Goal: Task Accomplishment & Management: Manage account settings

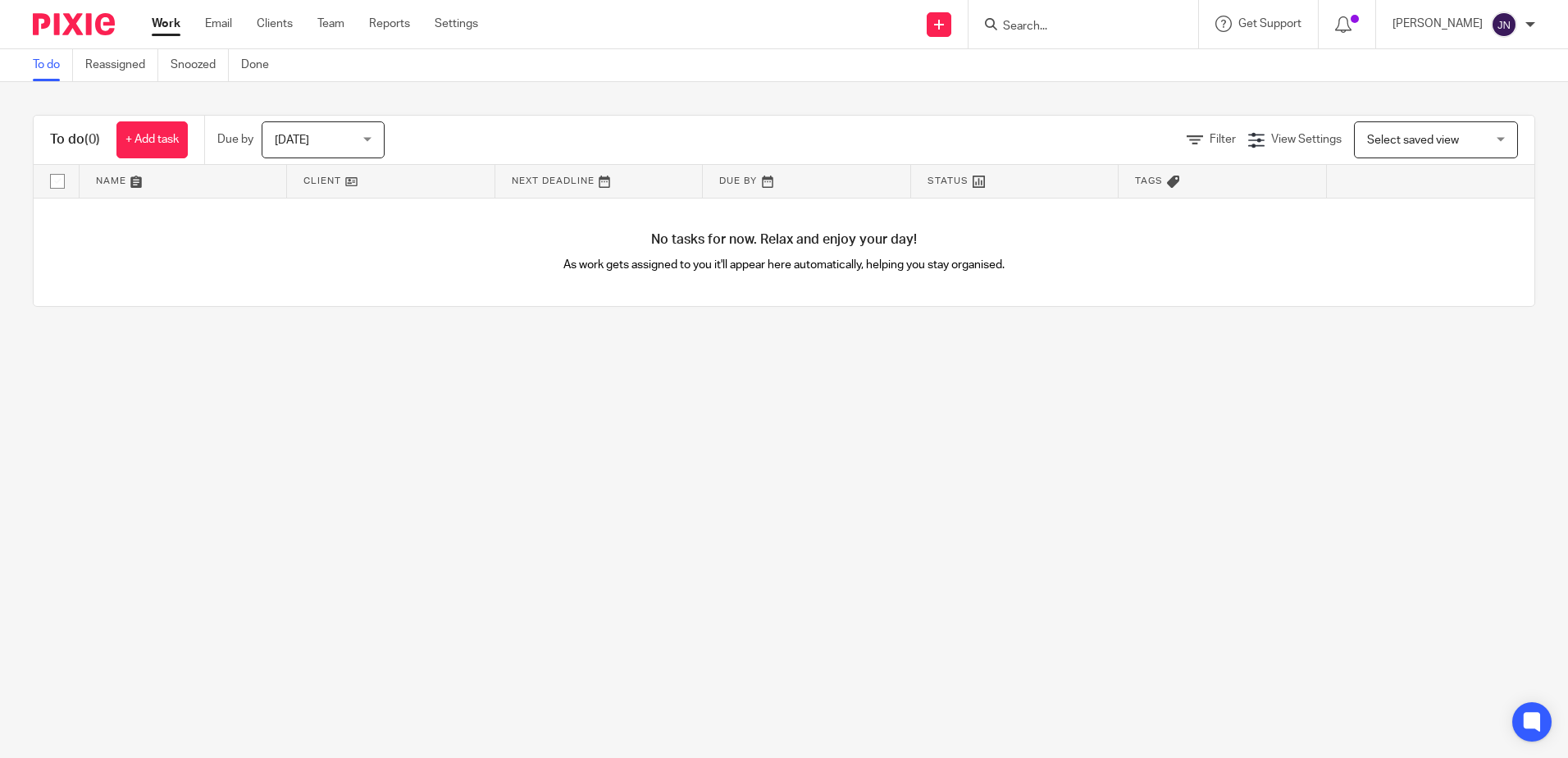
click at [365, 159] on div "Due by Today Today Today Tomorrow This week Next week This month Next month All…" at bounding box center [309, 139] width 210 height 48
click at [362, 143] on span "[DATE]" at bounding box center [318, 139] width 87 height 35
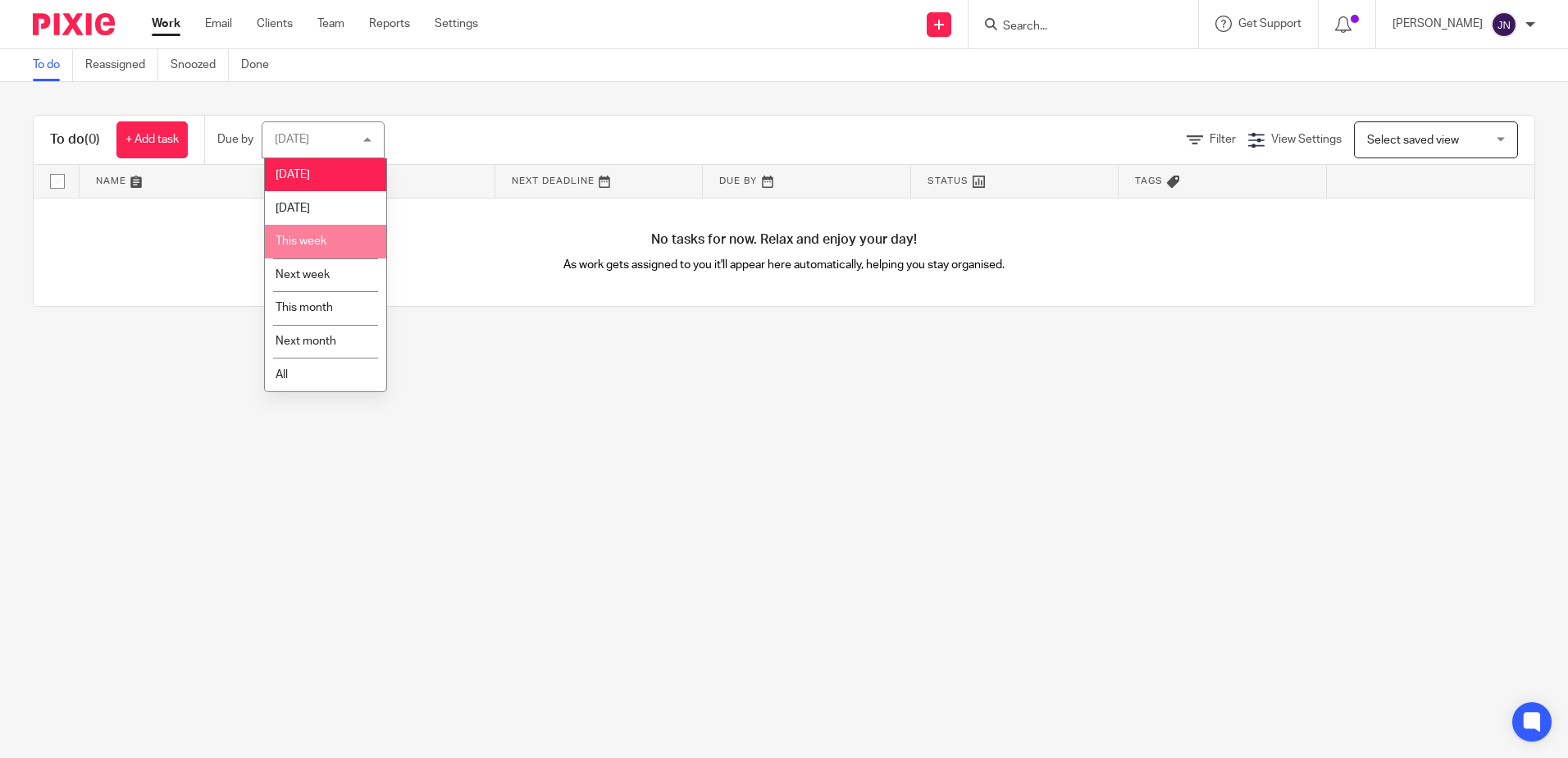
click at [335, 252] on li "This week" at bounding box center [325, 241] width 121 height 34
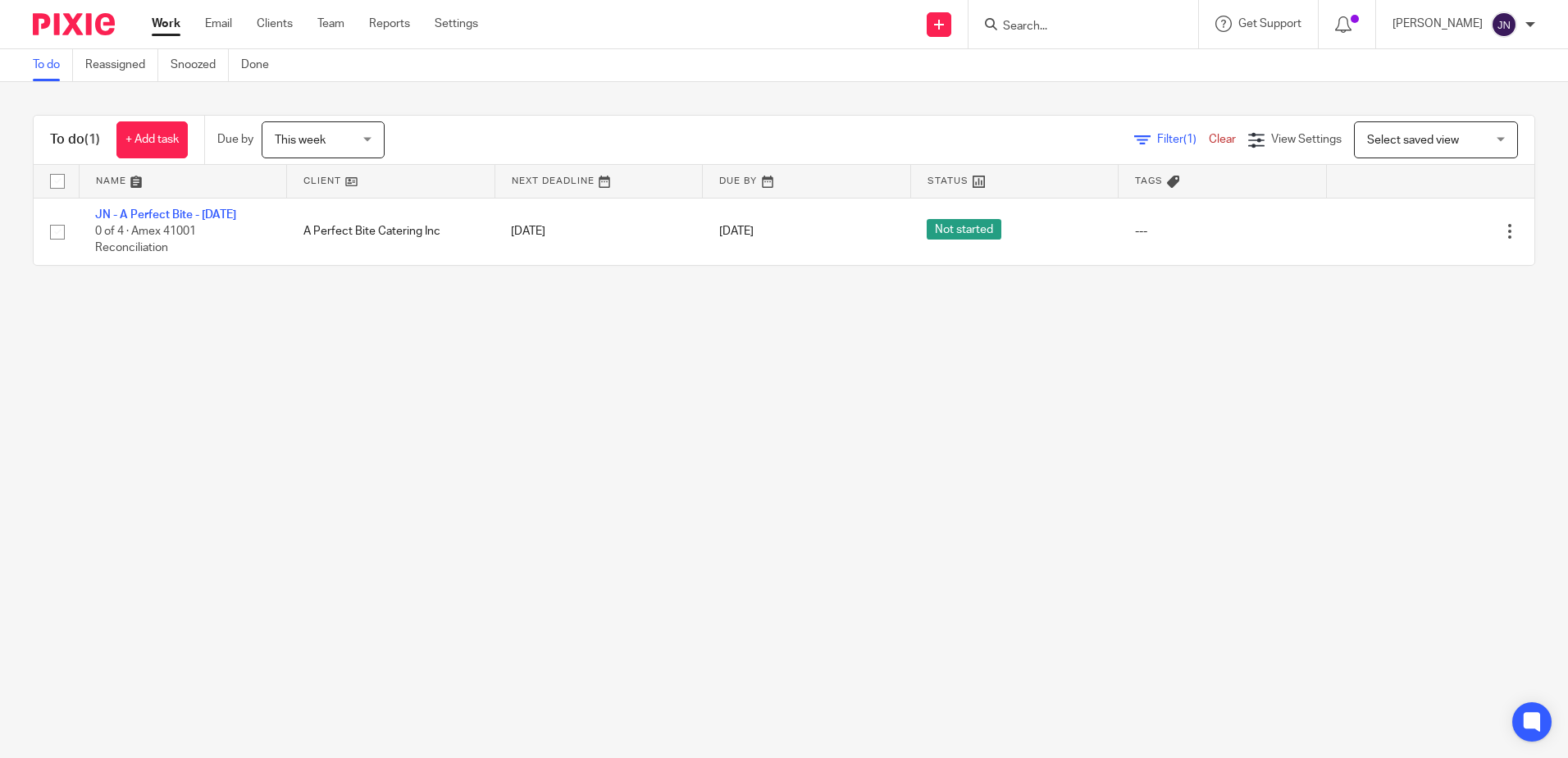
click at [311, 141] on span "This week" at bounding box center [301, 140] width 51 height 12
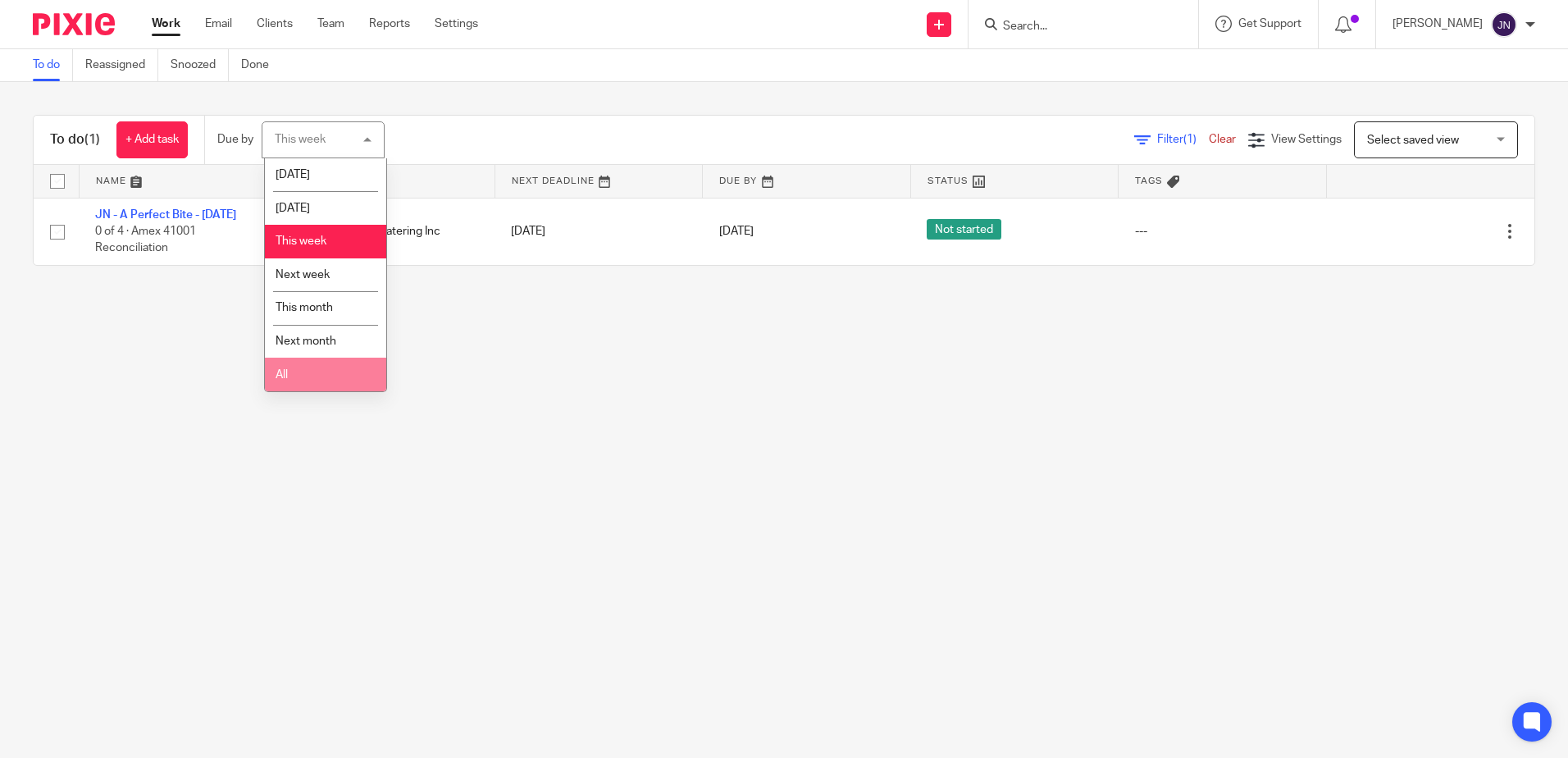
click at [313, 365] on li "All" at bounding box center [325, 374] width 121 height 34
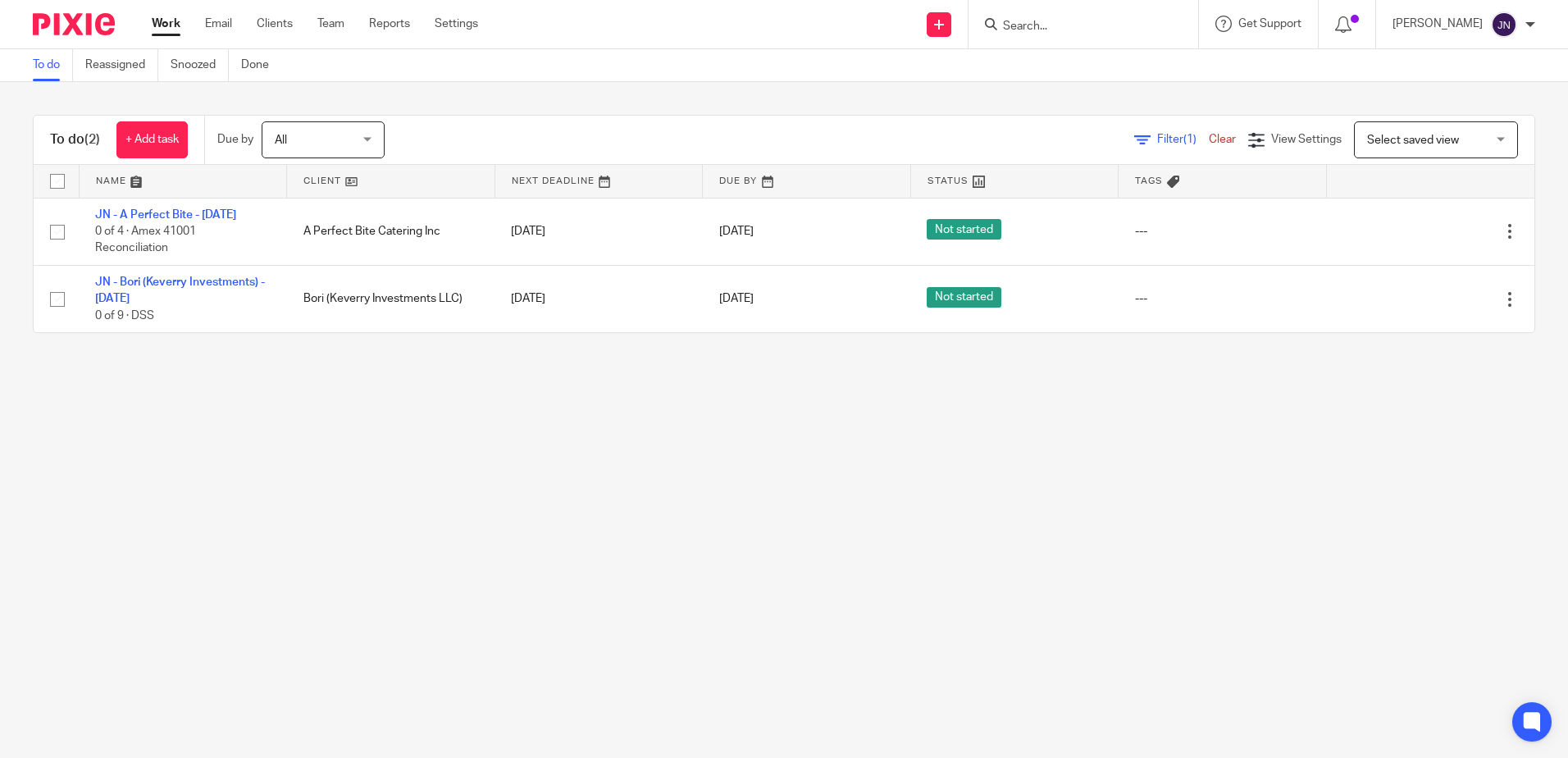
click at [339, 125] on span "All" at bounding box center [318, 139] width 87 height 35
click at [485, 122] on div "Filter (1) Clear View Settings View Settings (1) Filters Clear Save Manage save…" at bounding box center [974, 139] width 1121 height 37
click at [453, 20] on link "Settings" at bounding box center [456, 24] width 44 height 16
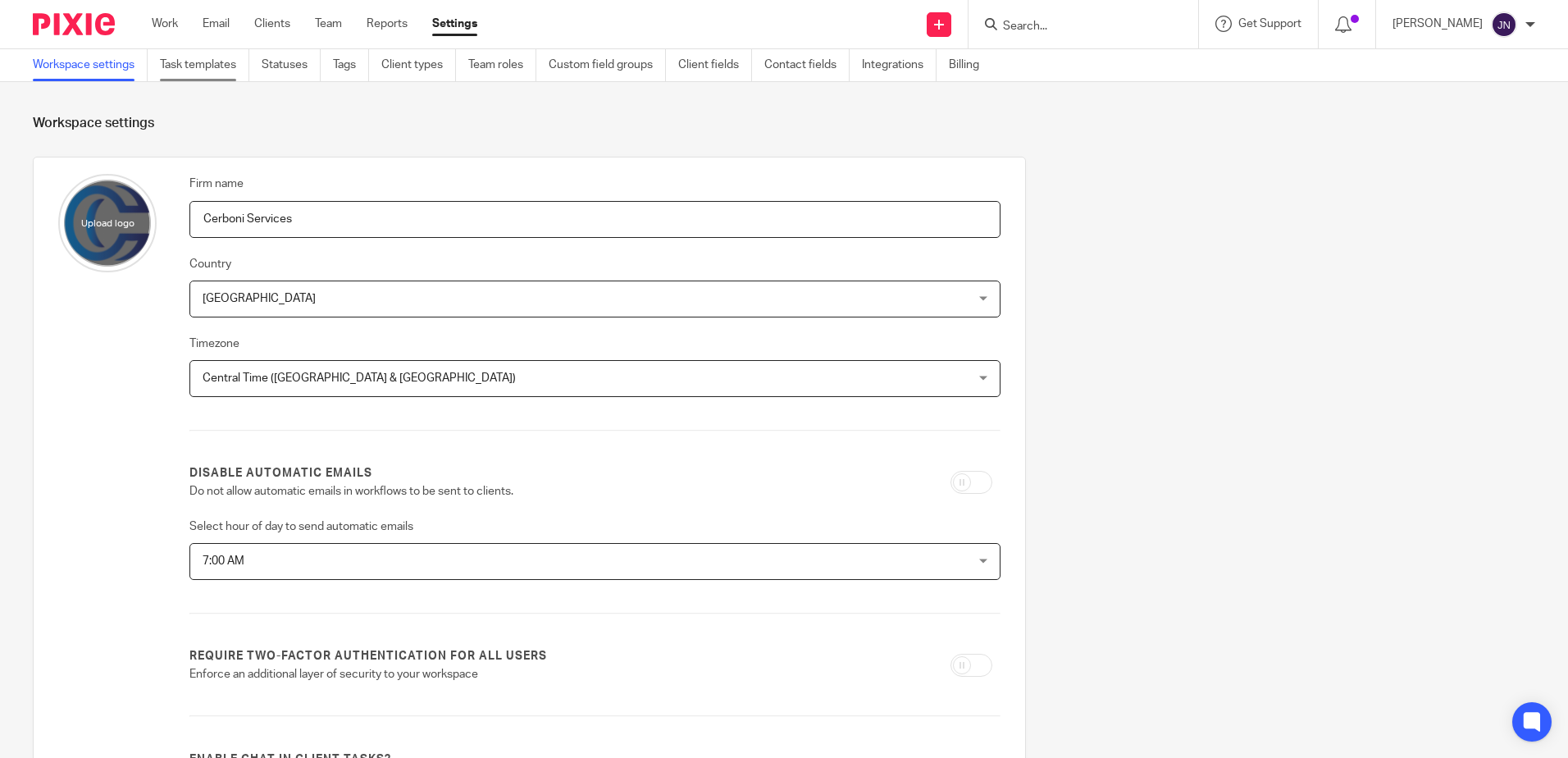
click at [210, 67] on link "Task templates" at bounding box center [205, 65] width 89 height 32
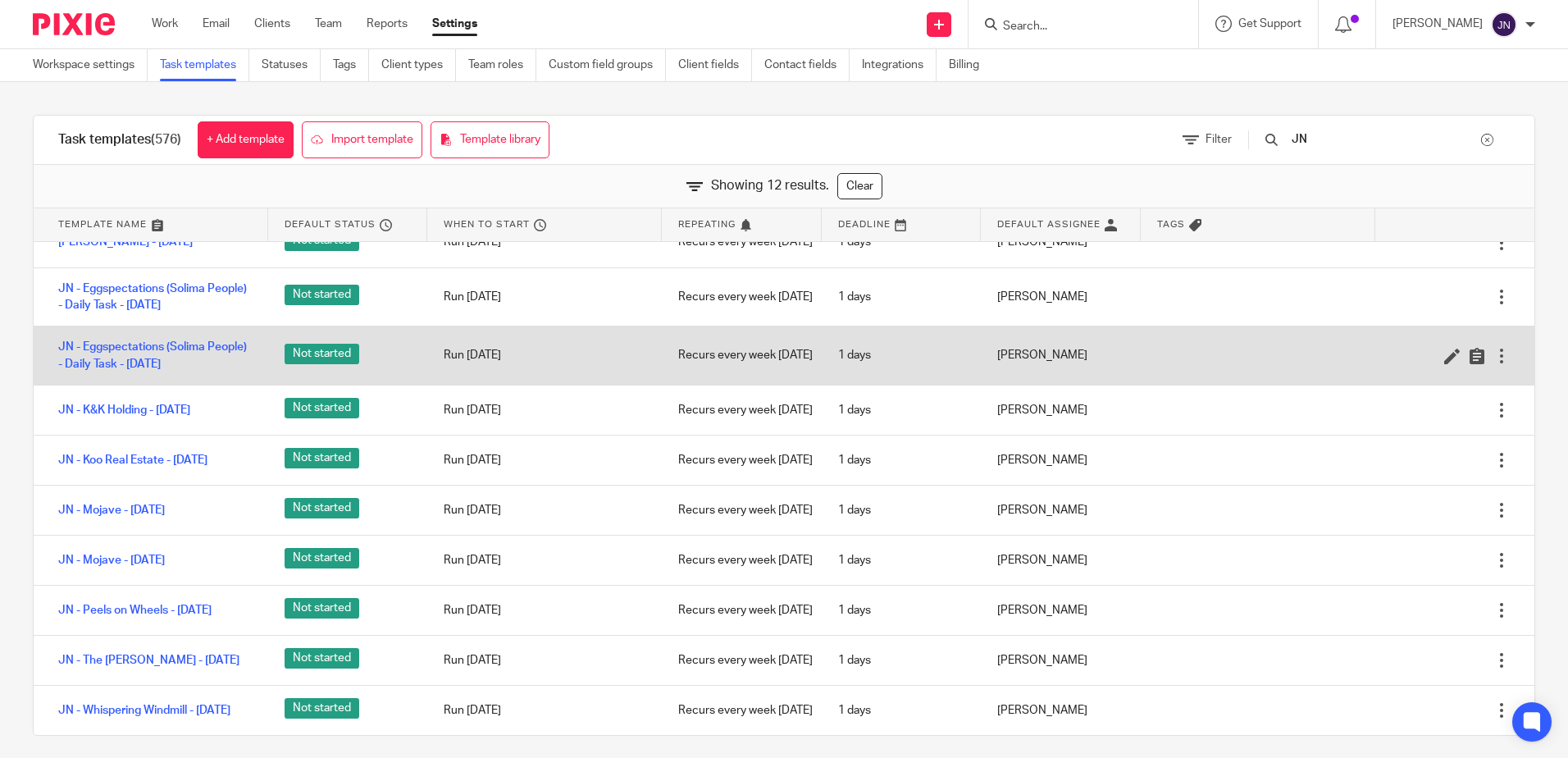
scroll to position [164, 0]
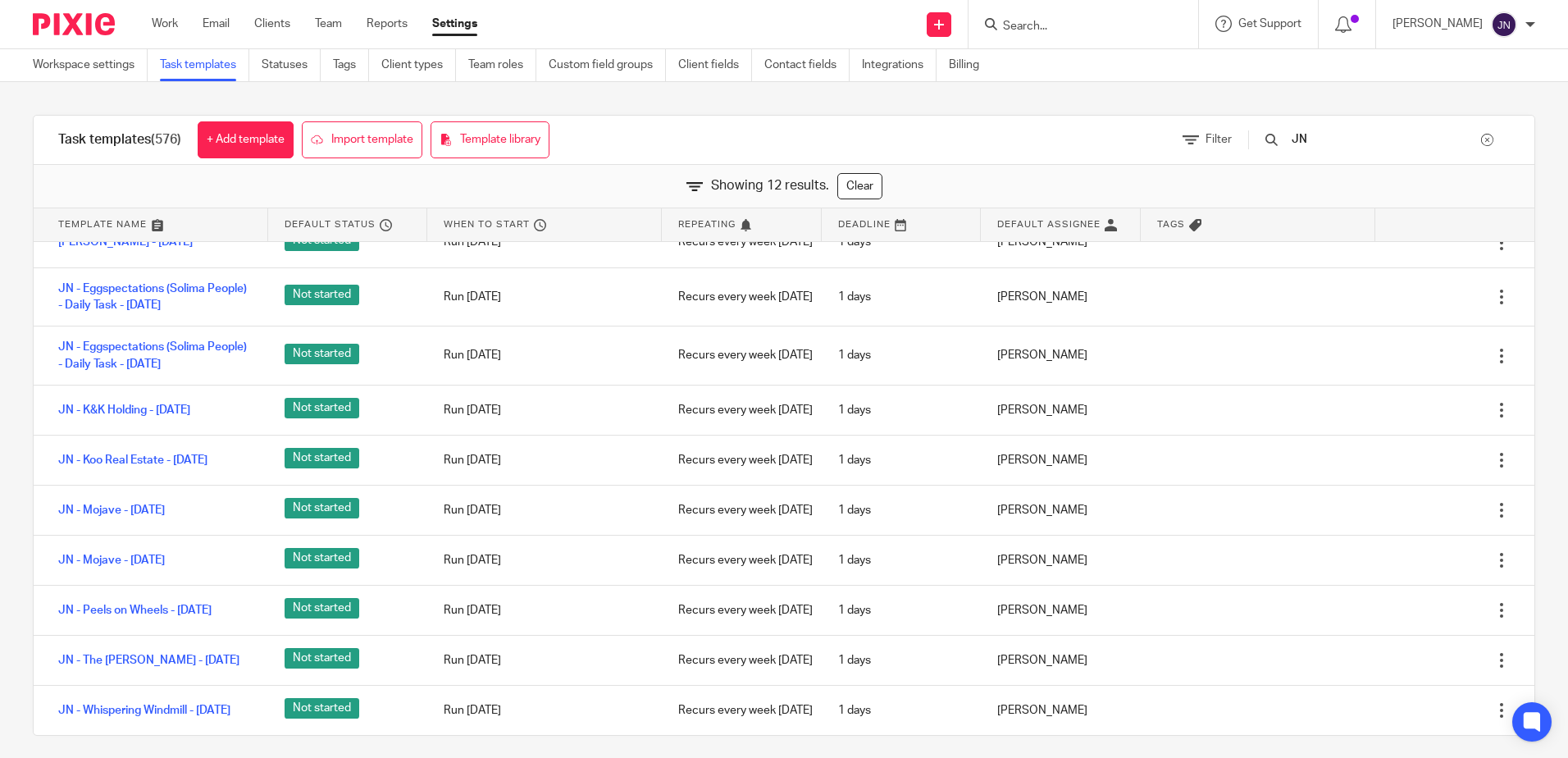
type input "JN"
